Goal: Transaction & Acquisition: Register for event/course

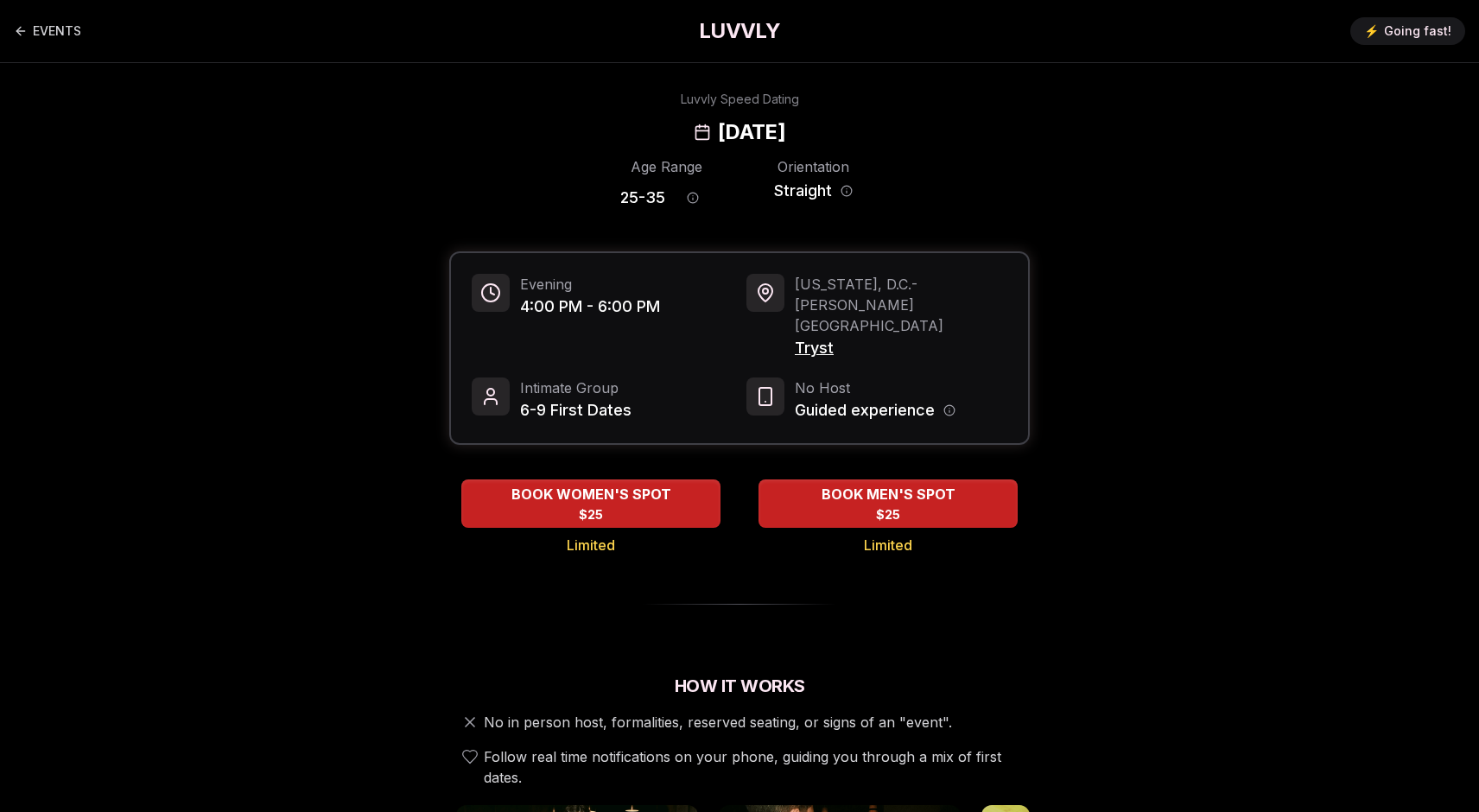
drag, startPoint x: 895, startPoint y: 140, endPoint x: 626, endPoint y: 128, distance: 269.3
click at [626, 128] on div "Luvvly Speed Dating Sunday, September 21st" at bounding box center [740, 118] width 1182 height 55
click at [718, 128] on h2 "Sunday, September 21st" at bounding box center [752, 133] width 67 height 28
drag, startPoint x: 622, startPoint y: 128, endPoint x: 883, endPoint y: 137, distance: 261.2
click at [883, 137] on div "Luvvly Speed Dating Sunday, September 21st" at bounding box center [740, 118] width 1182 height 55
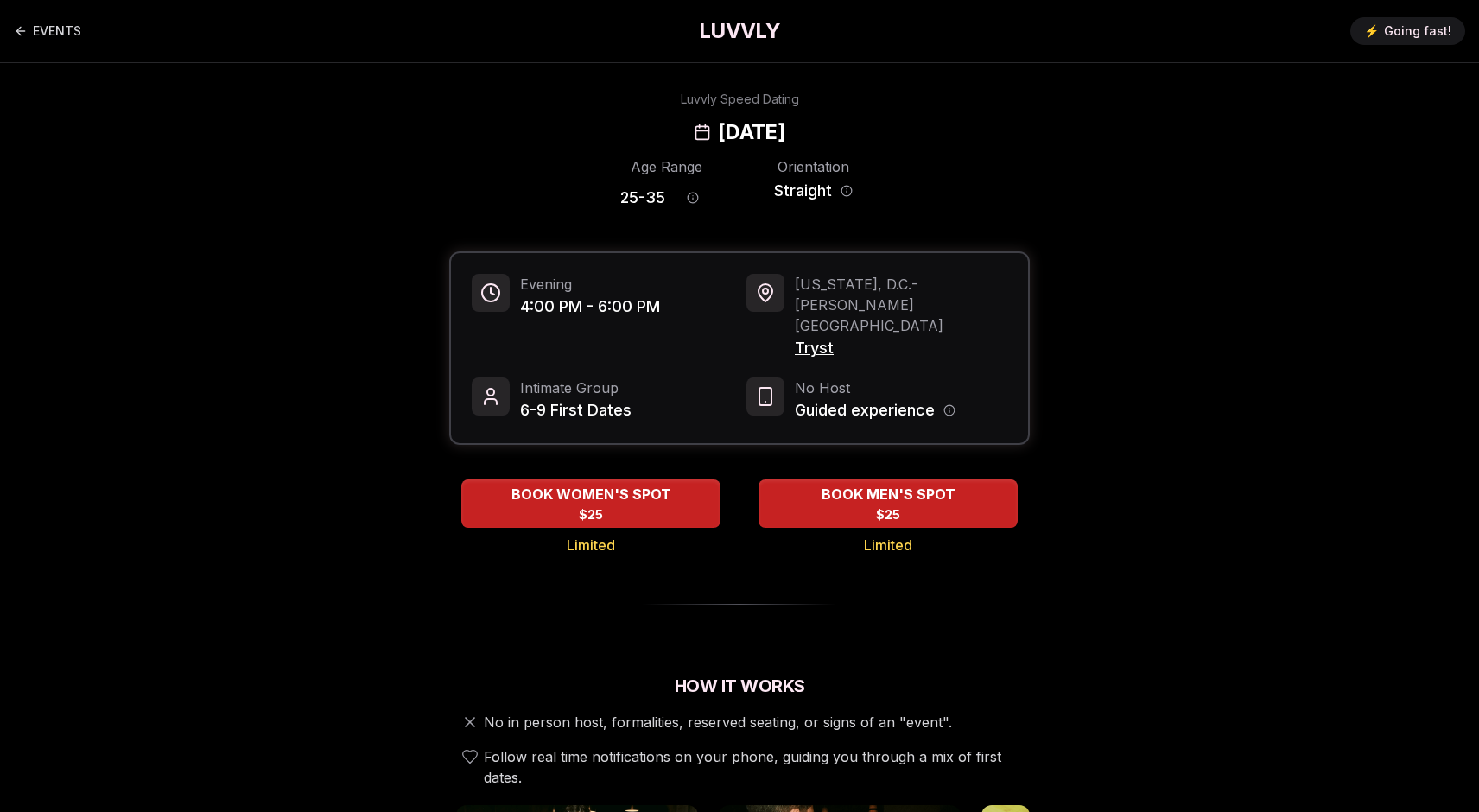
copy h2 "Sunday, September 21st"
